Goal: Navigation & Orientation: Find specific page/section

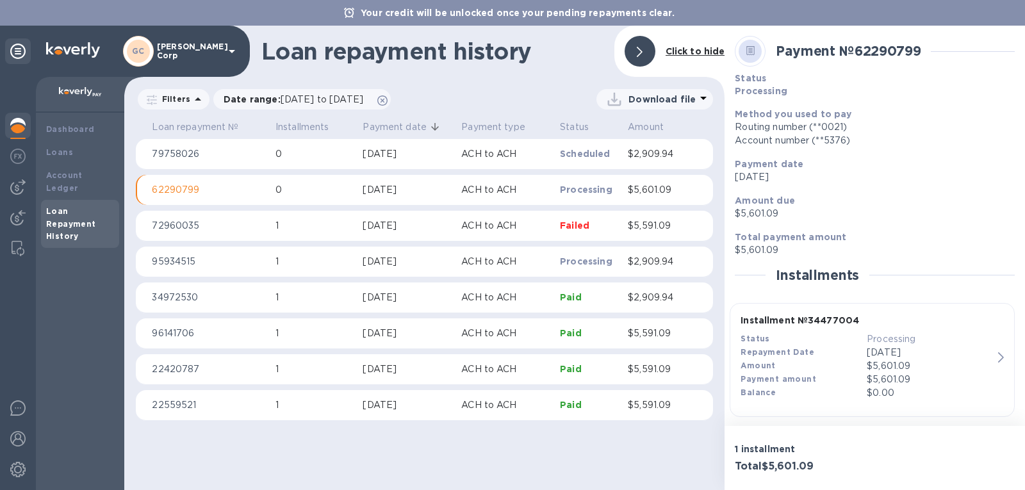
click at [67, 132] on b "Dashboard" at bounding box center [70, 129] width 49 height 10
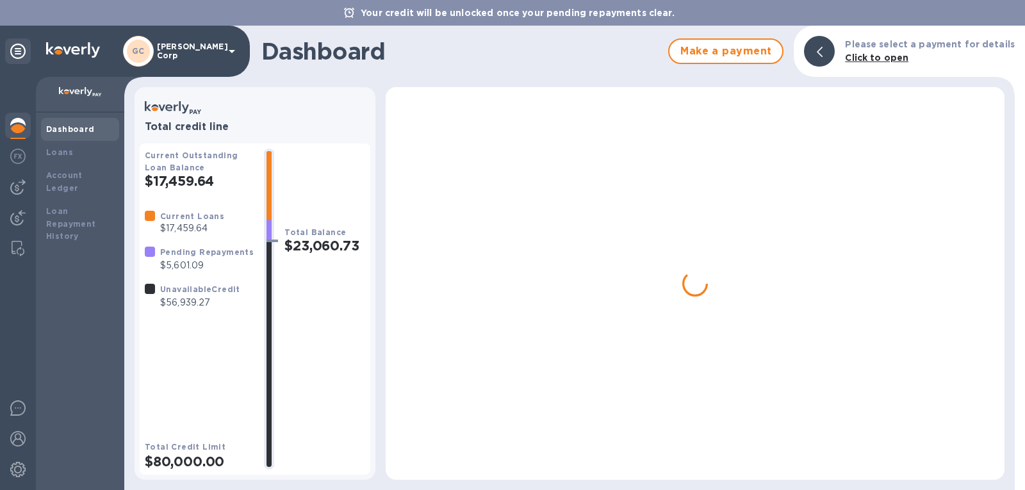
click at [67, 132] on b "Dashboard" at bounding box center [70, 129] width 49 height 10
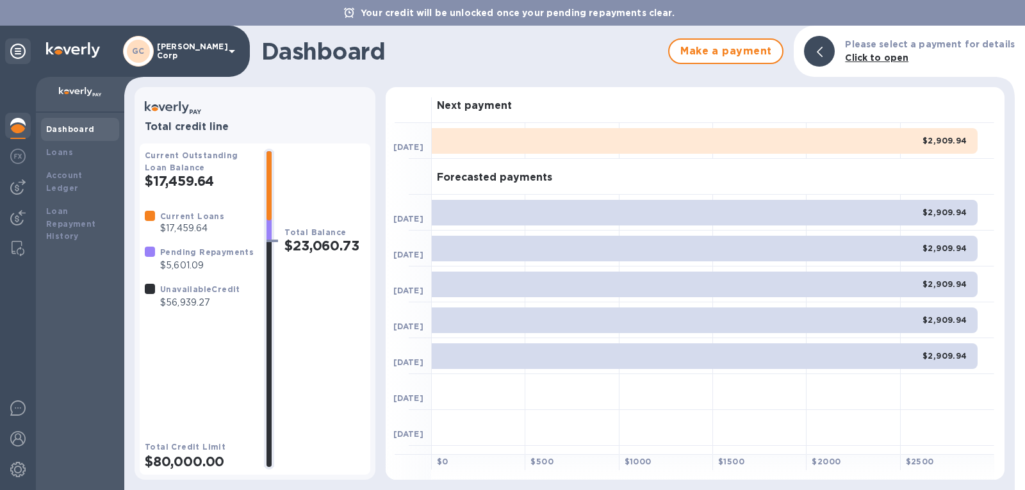
click at [67, 132] on b "Dashboard" at bounding box center [70, 129] width 49 height 10
